Goal: Task Accomplishment & Management: Use online tool/utility

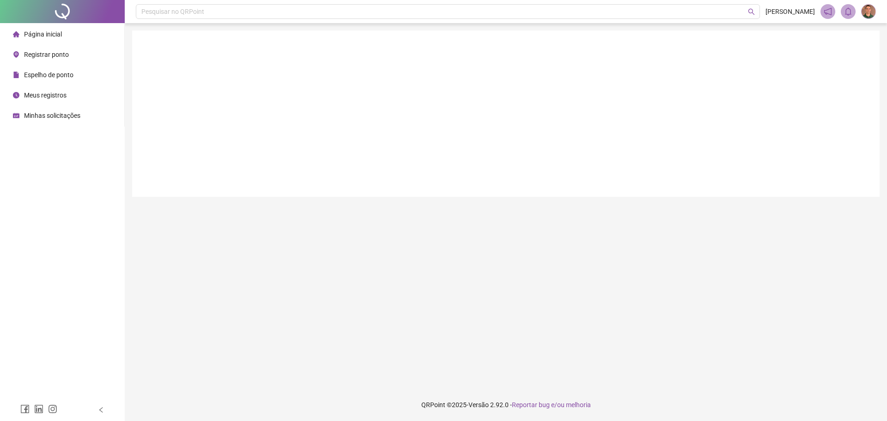
click at [62, 57] on span "Registrar ponto" at bounding box center [46, 54] width 45 height 7
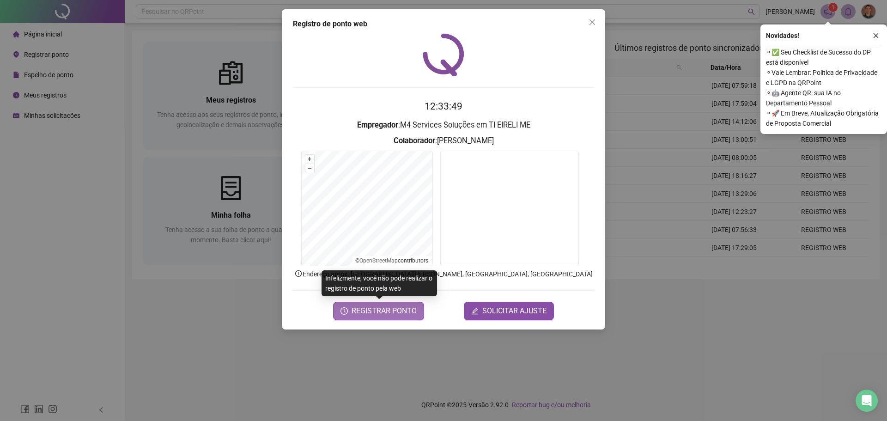
click at [389, 311] on span "REGISTRAR PONTO" at bounding box center [383, 310] width 65 height 11
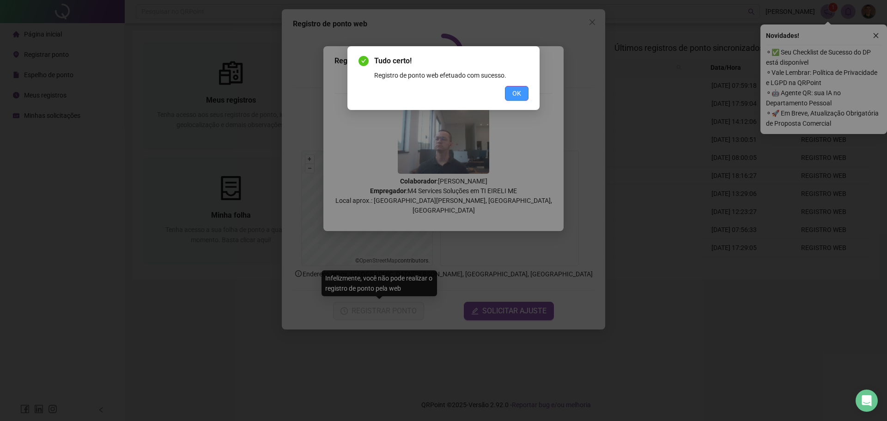
click at [521, 91] on button "OK" at bounding box center [517, 93] width 24 height 15
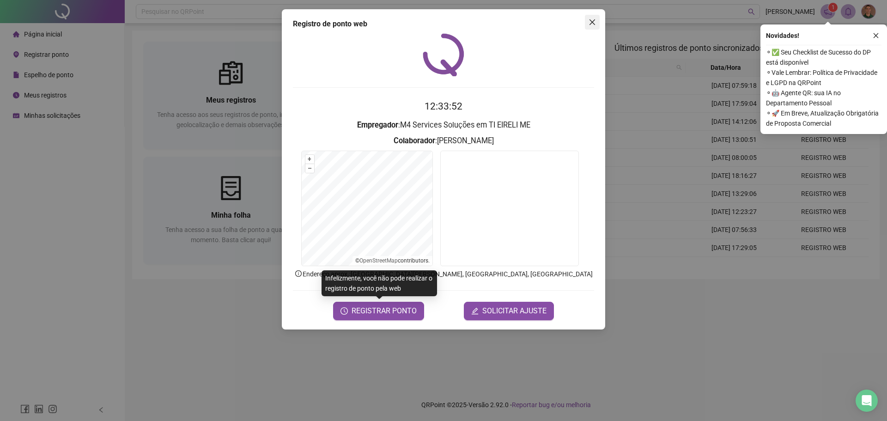
click at [596, 23] on span "Close" at bounding box center [592, 21] width 15 height 7
